Goal: Task Accomplishment & Management: Manage account settings

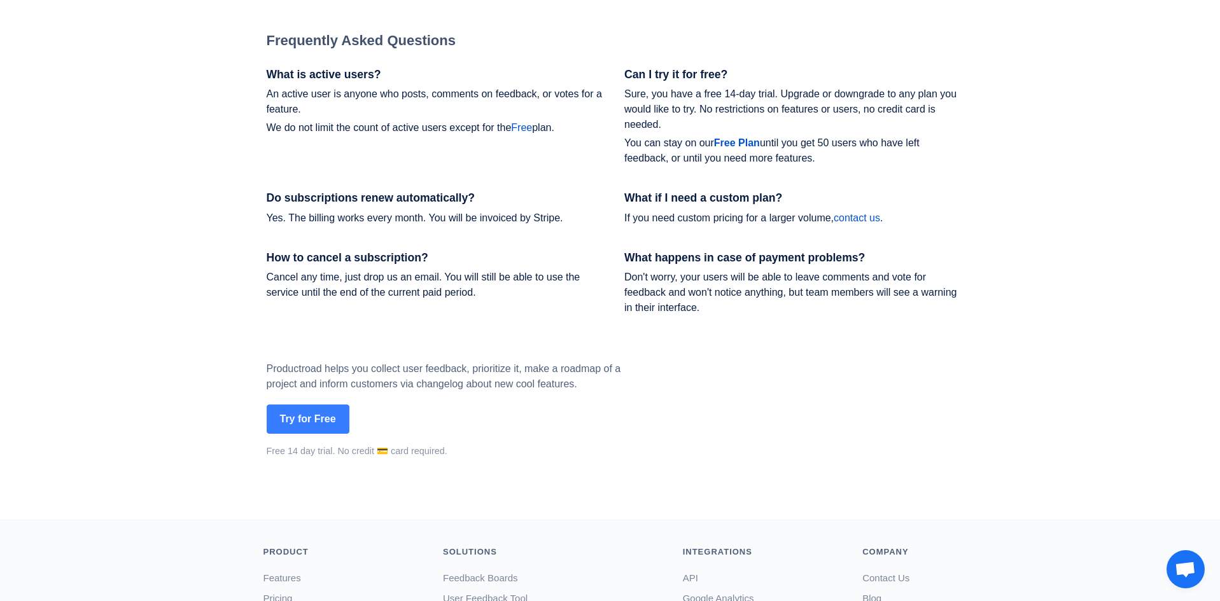
scroll to position [1741, 0]
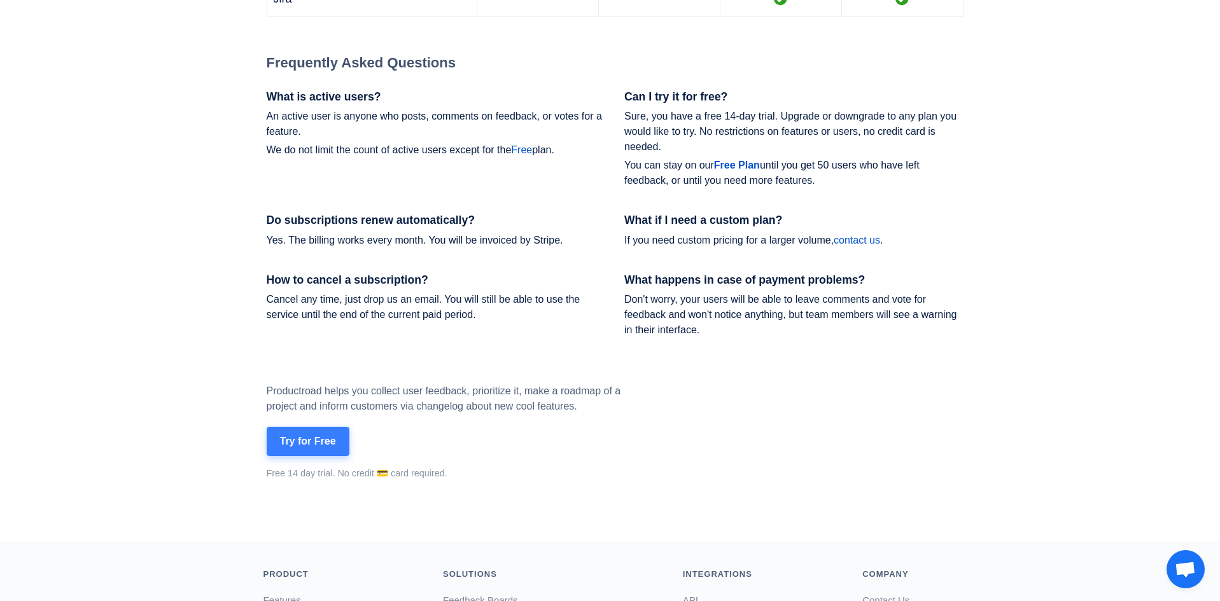
click at [310, 442] on button "Try for Free" at bounding box center [308, 441] width 83 height 29
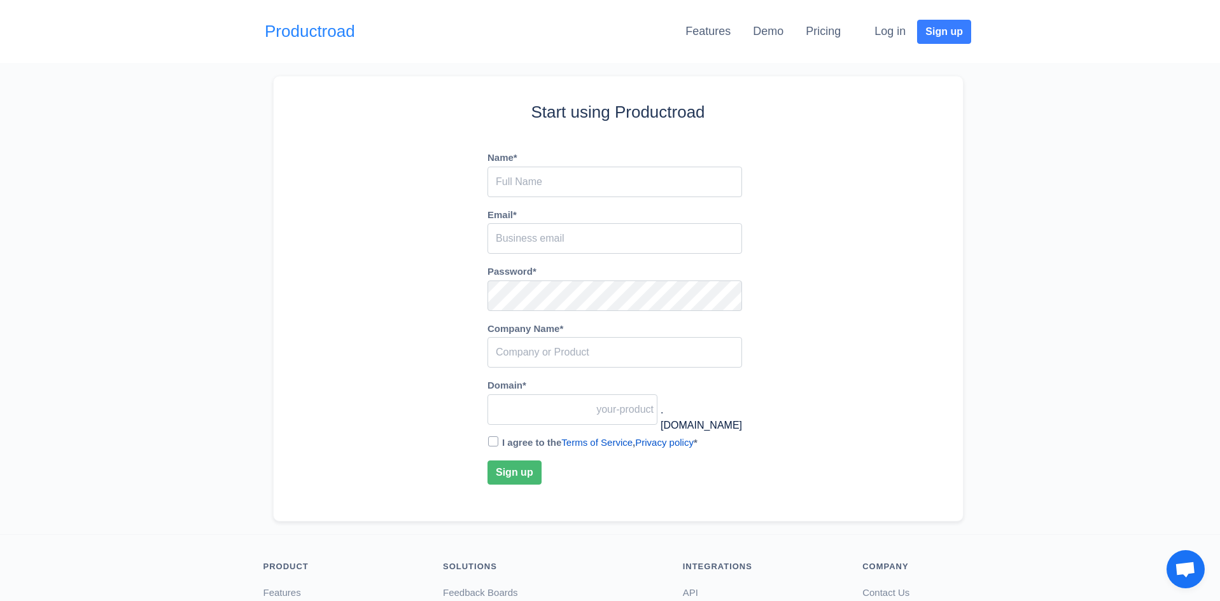
click at [341, 25] on link "Productroad" at bounding box center [310, 31] width 90 height 25
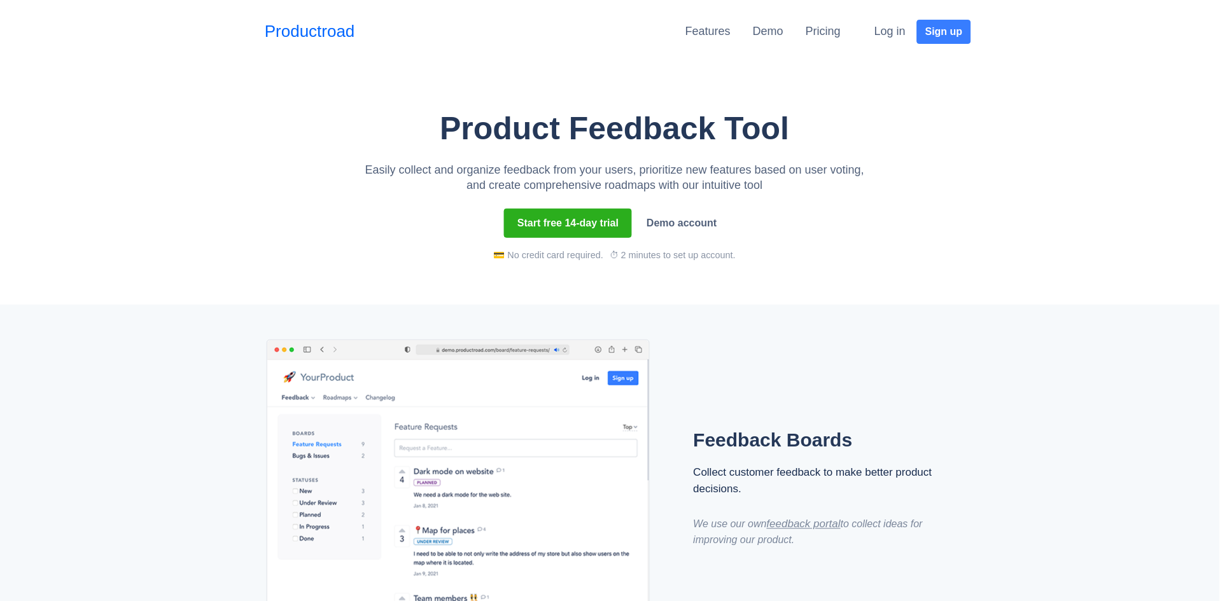
click at [901, 27] on button "Log in" at bounding box center [890, 31] width 48 height 26
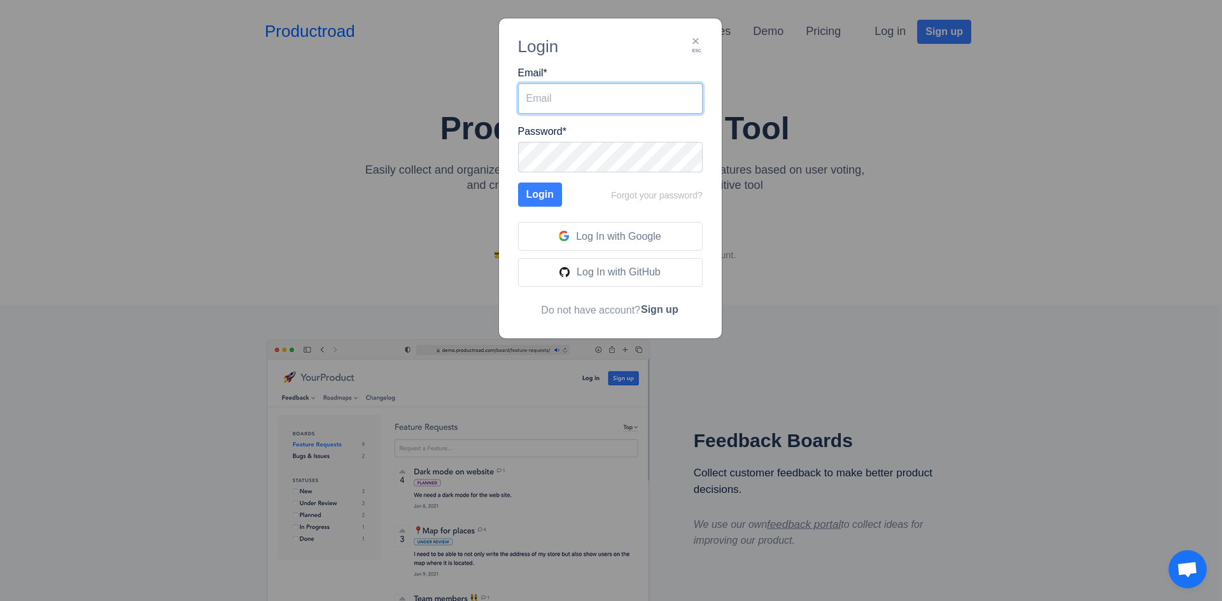
click at [559, 90] on input "Email *" at bounding box center [610, 98] width 185 height 31
click at [558, 93] on input "Email *" at bounding box center [610, 98] width 185 height 31
type input "tomas.karas@creativesites.sk"
click at [550, 197] on button "Login" at bounding box center [540, 195] width 45 height 24
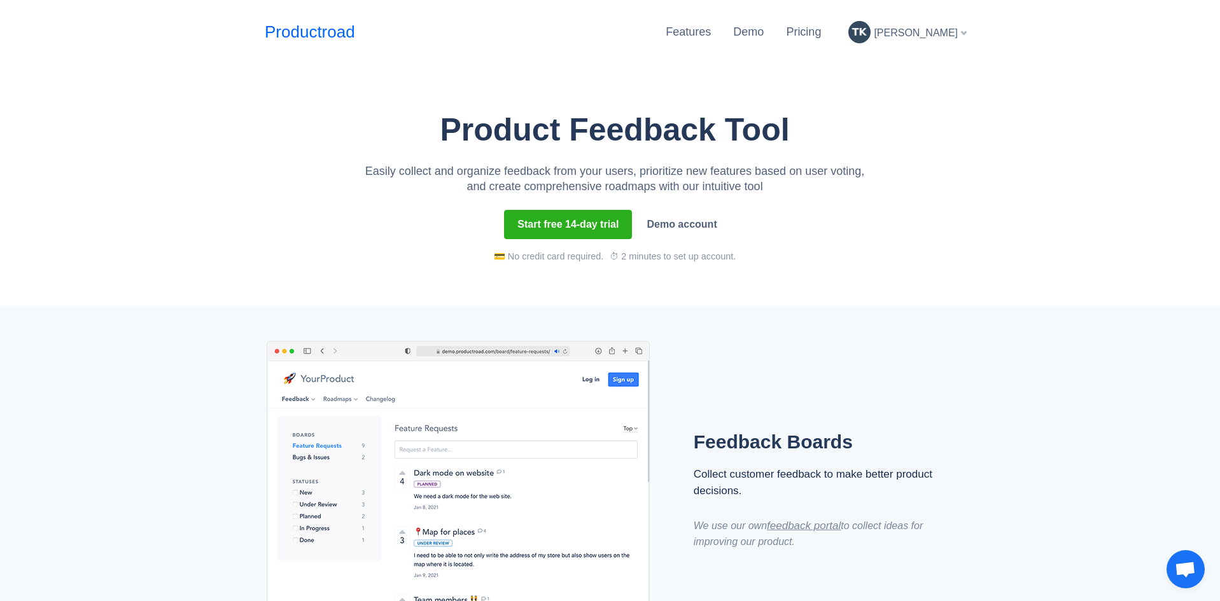
click at [928, 40] on div "[PERSON_NAME]" at bounding box center [907, 32] width 128 height 32
click at [915, 71] on link "Settings" at bounding box center [912, 69] width 118 height 20
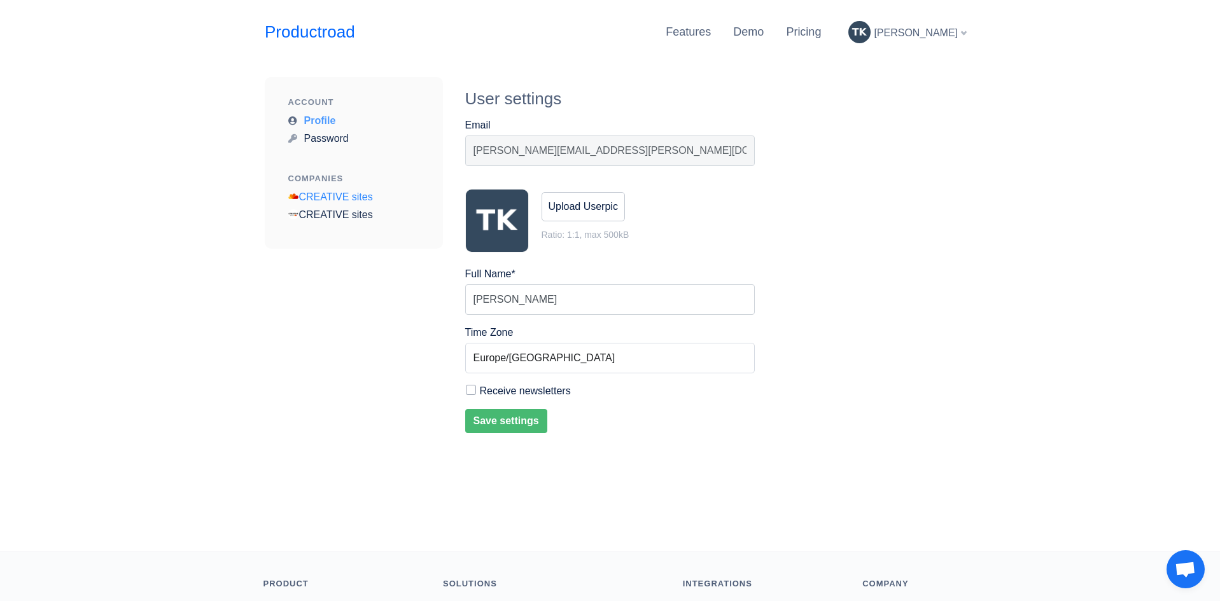
click at [339, 202] on link "CREATIVE sites" at bounding box center [330, 197] width 85 height 11
